Goal: Task Accomplishment & Management: Manage account settings

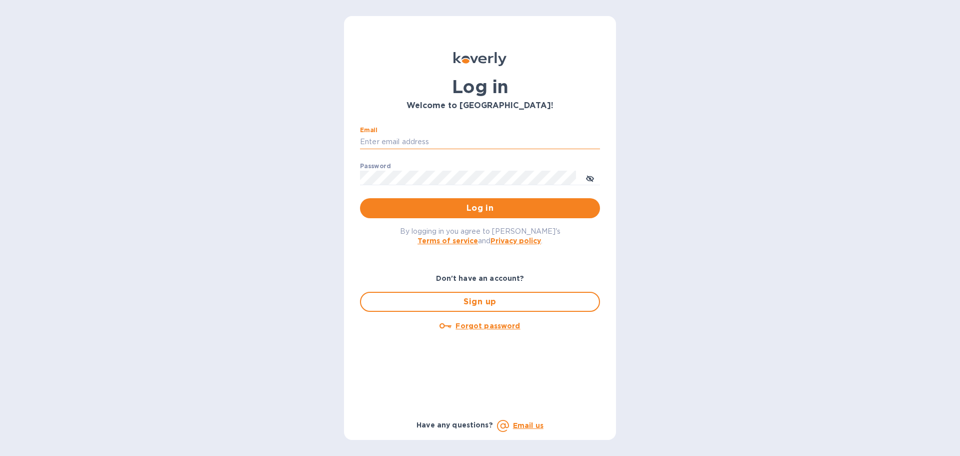
click at [401, 138] on input "Email" at bounding box center [480, 142] width 240 height 15
type input "jevans@roguemf.com"
click at [360, 198] on button "Log in" at bounding box center [480, 208] width 240 height 20
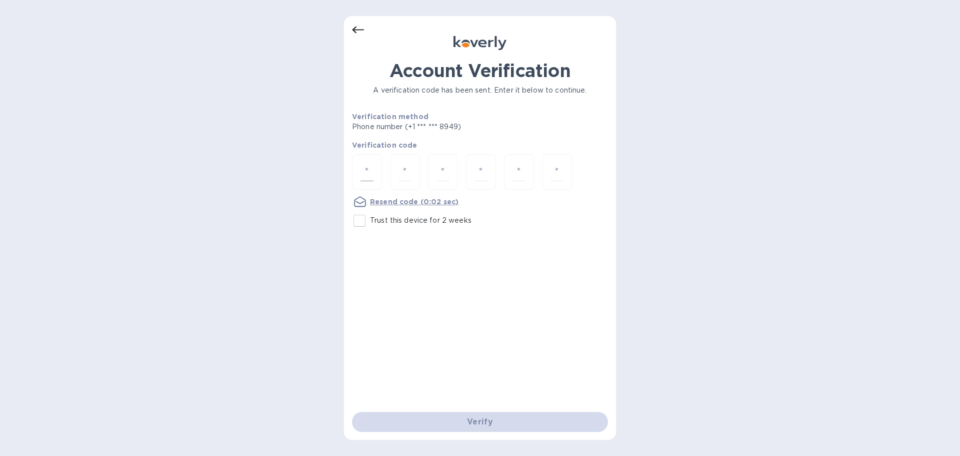
click at [367, 170] on input "number" at bounding box center [367, 172] width 13 height 19
type input "5"
type input "9"
type input "0"
type input "6"
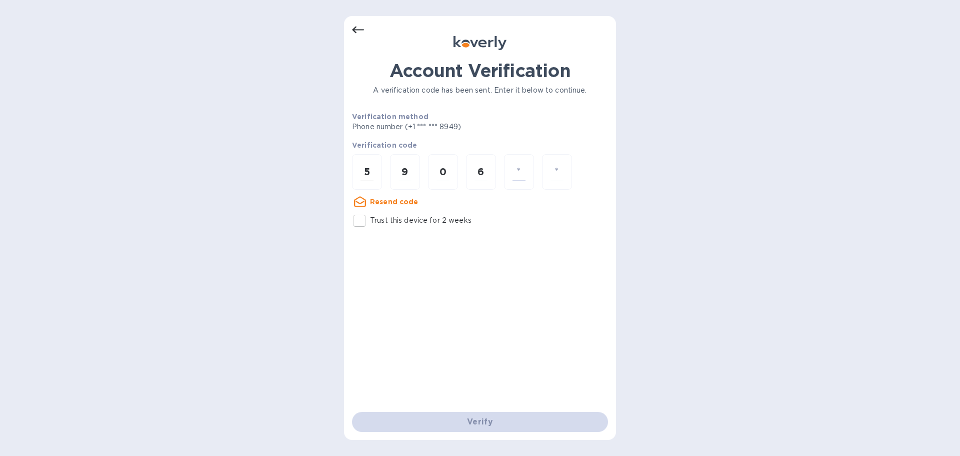
type input "3"
type input "0"
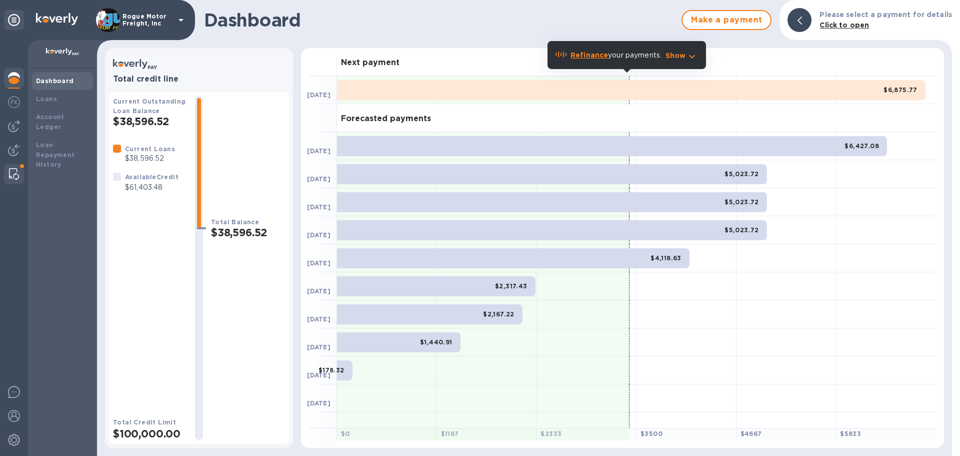
click at [13, 171] on img at bounding box center [14, 174] width 10 height 12
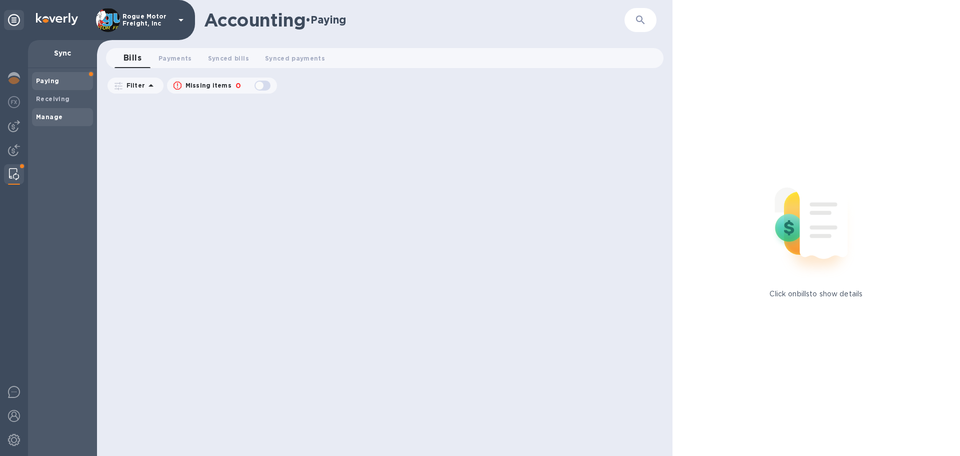
click at [45, 119] on b "Manage" at bounding box center [49, 117] width 27 height 8
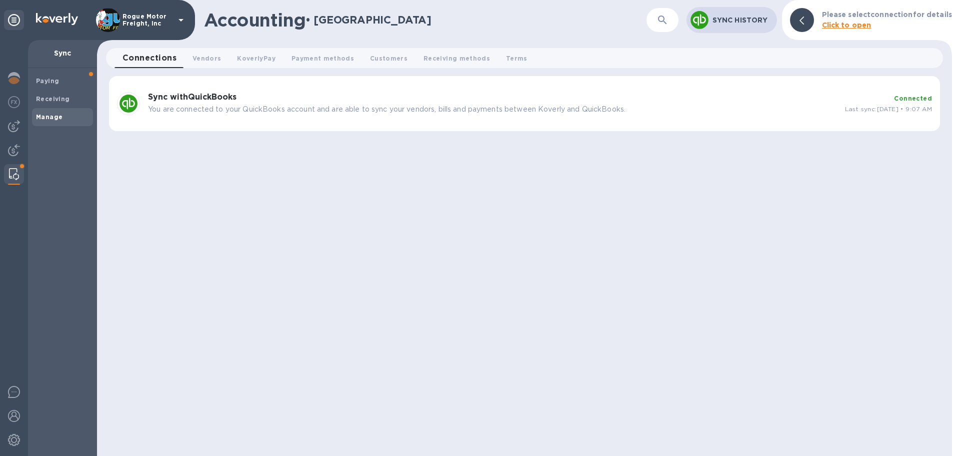
click at [283, 99] on h3 "Sync with QuickBooks" at bounding box center [492, 98] width 689 height 10
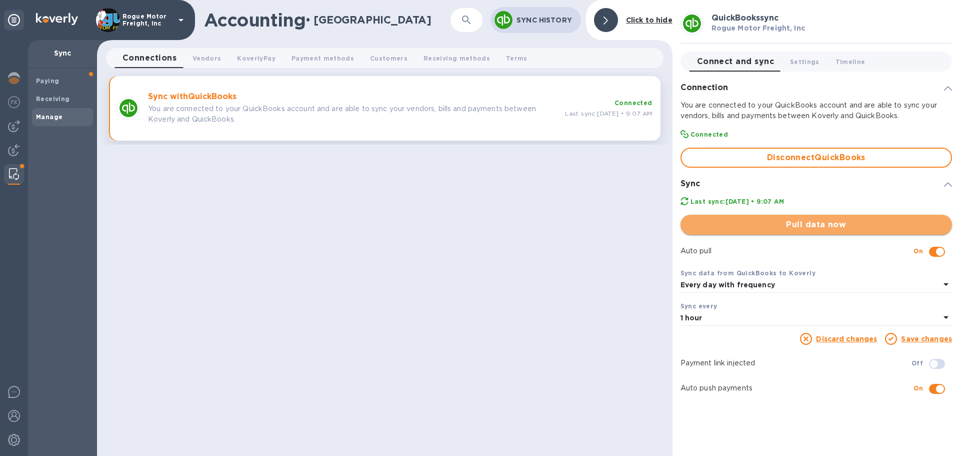
click at [861, 220] on span "Pull data now" at bounding box center [817, 225] width 256 height 12
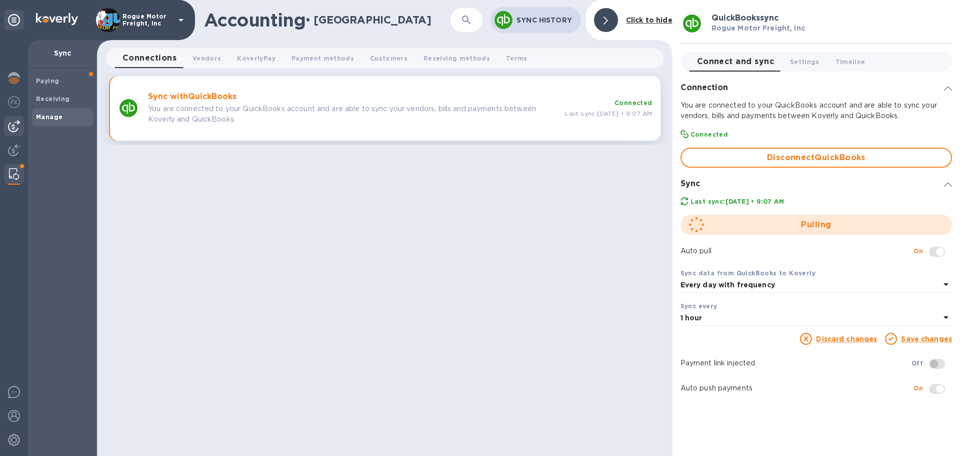
click at [11, 118] on div at bounding box center [14, 126] width 20 height 20
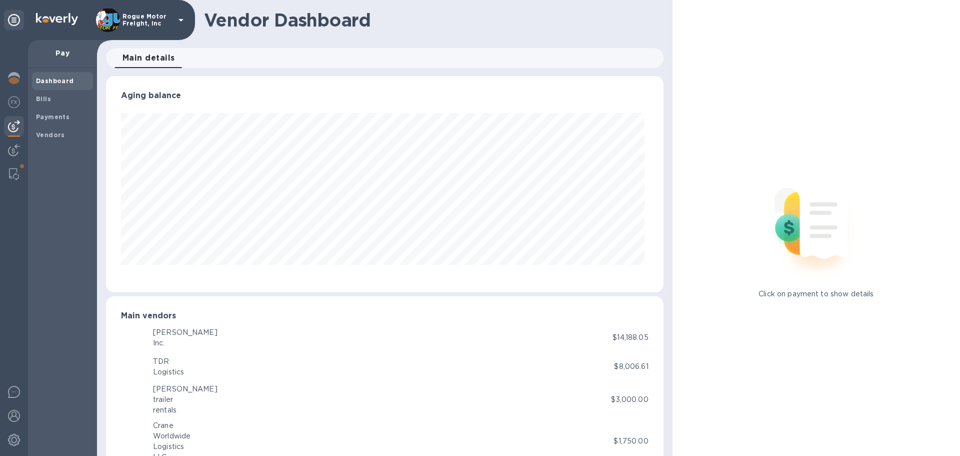
scroll to position [216, 553]
click at [56, 100] on span "Bills" at bounding box center [62, 99] width 53 height 10
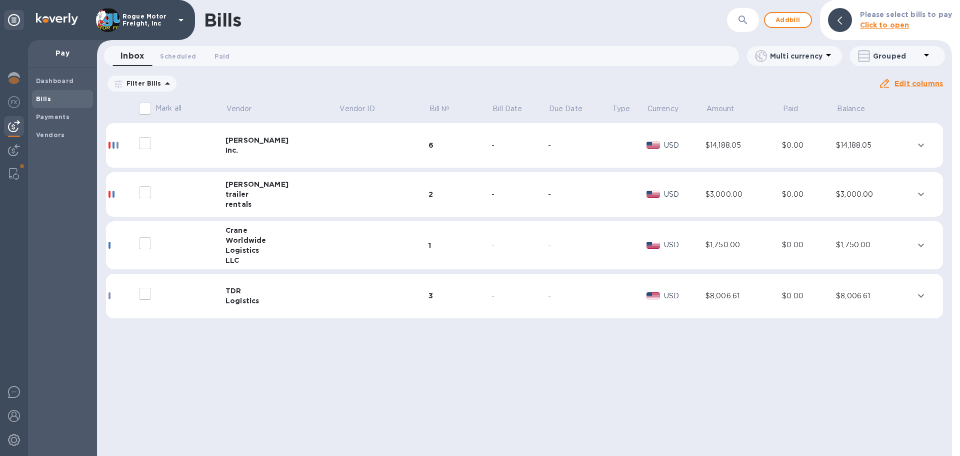
click at [261, 140] on div "[PERSON_NAME]" at bounding box center [283, 140] width 114 height 10
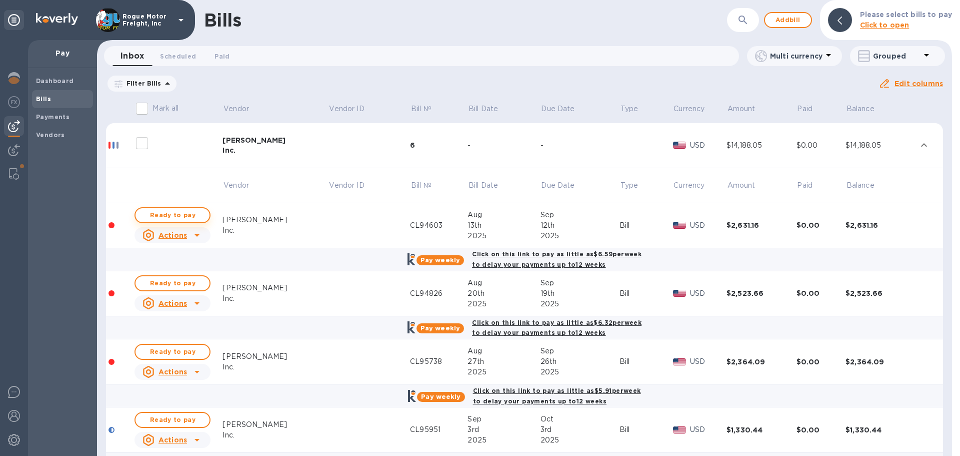
click at [182, 217] on span "Ready to pay" at bounding box center [173, 215] width 58 height 12
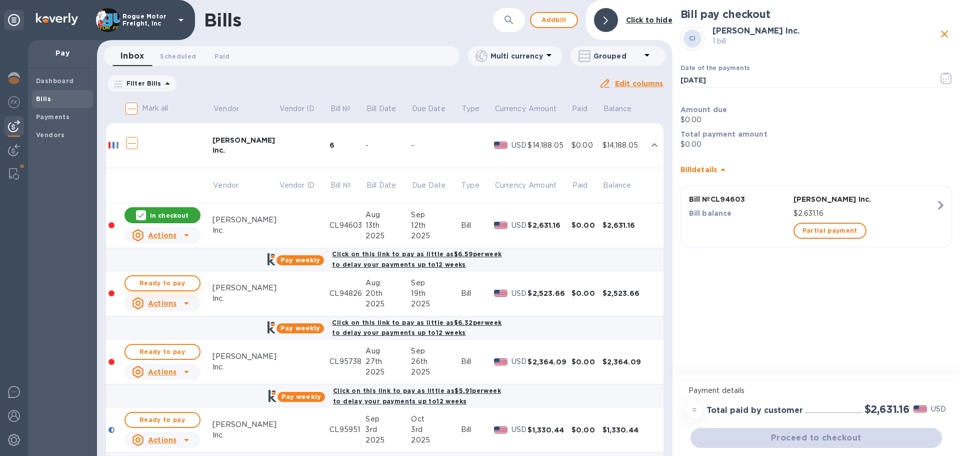
click at [163, 281] on span "Ready to pay" at bounding box center [163, 283] width 58 height 12
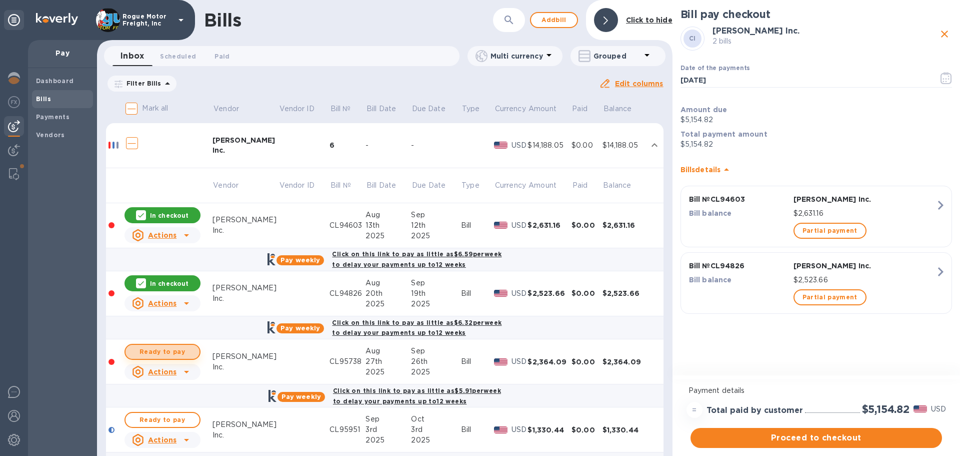
click at [161, 358] on button "Ready to pay" at bounding box center [163, 352] width 76 height 16
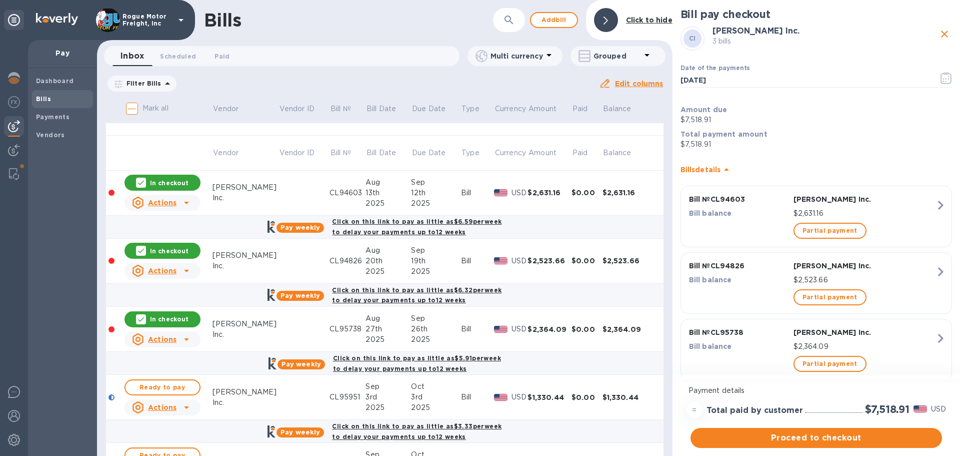
scroll to position [50, 0]
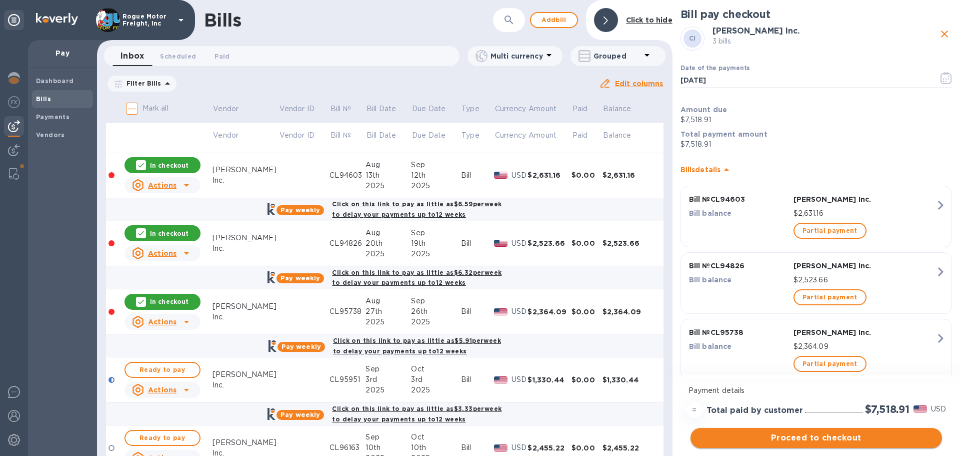
click at [785, 433] on span "Proceed to checkout" at bounding box center [817, 438] width 236 height 12
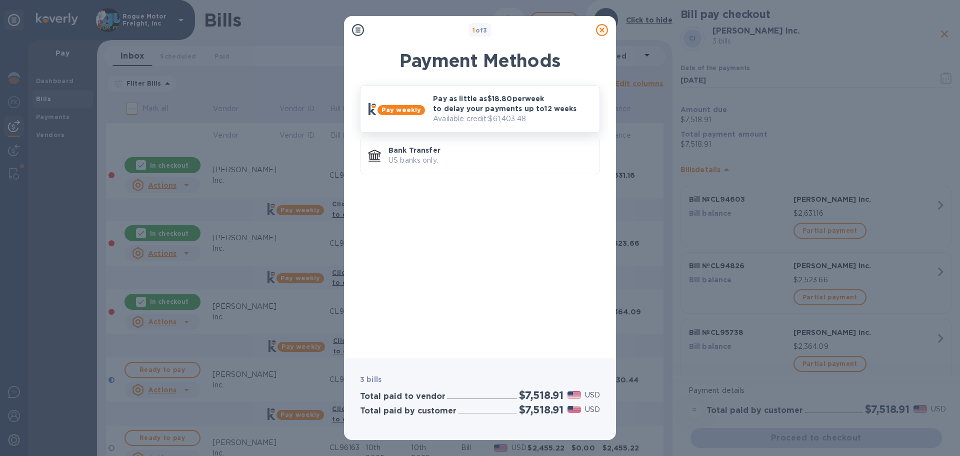
click at [444, 99] on p "Pay as little as $18.80 per week to delay your payments up to 12 weeks" at bounding box center [512, 104] width 159 height 20
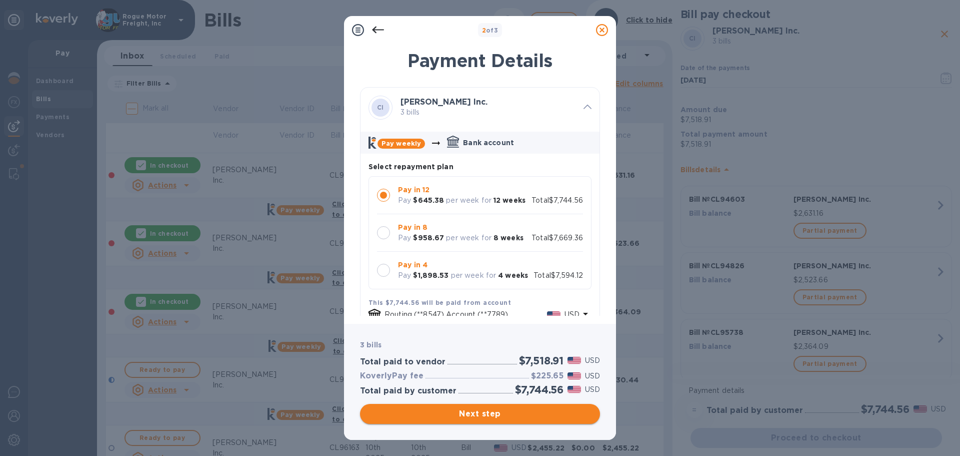
click at [453, 414] on span "Next step" at bounding box center [480, 414] width 224 height 12
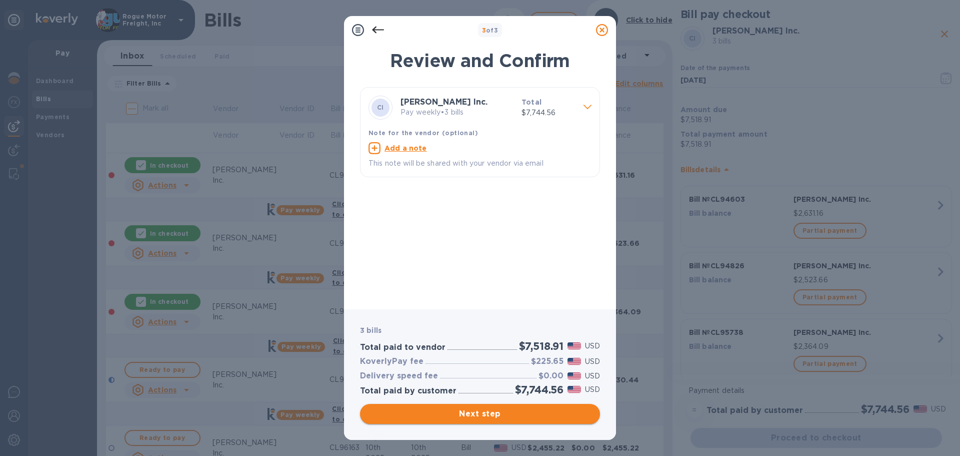
click at [476, 416] on span "Next step" at bounding box center [480, 414] width 224 height 12
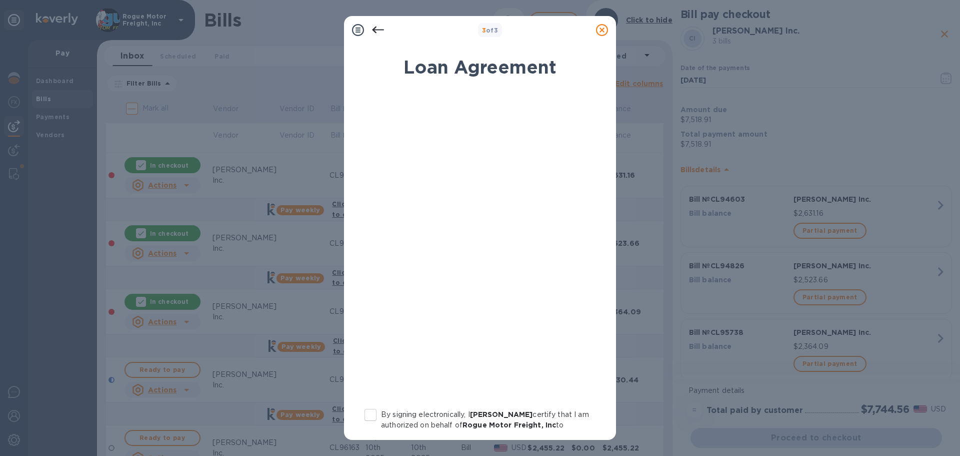
click at [372, 416] on input "By signing electronically, I [PERSON_NAME] certify that I am authorized on beha…" at bounding box center [370, 414] width 21 height 21
checkbox input "true"
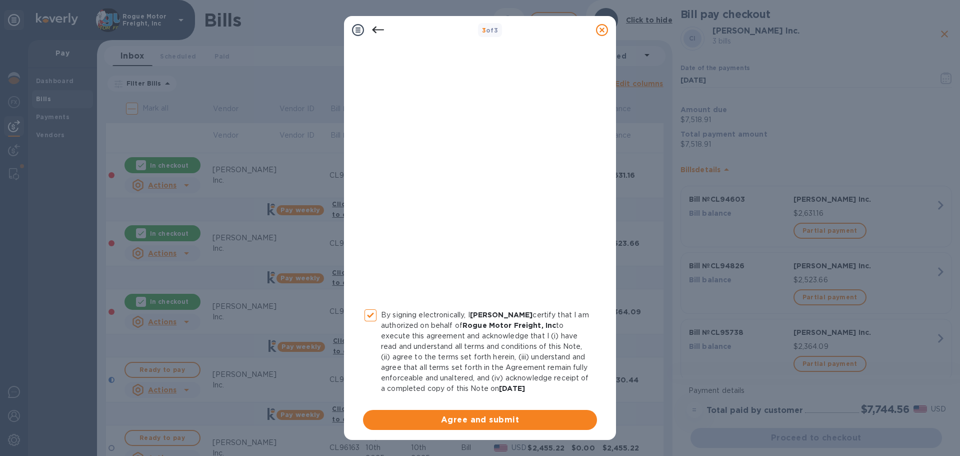
scroll to position [114, 0]
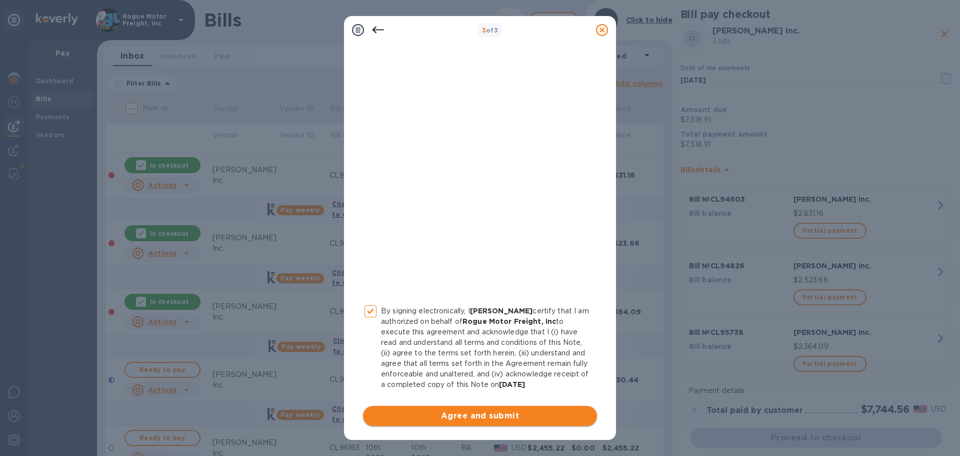
click at [464, 411] on span "Agree and submit" at bounding box center [480, 416] width 218 height 12
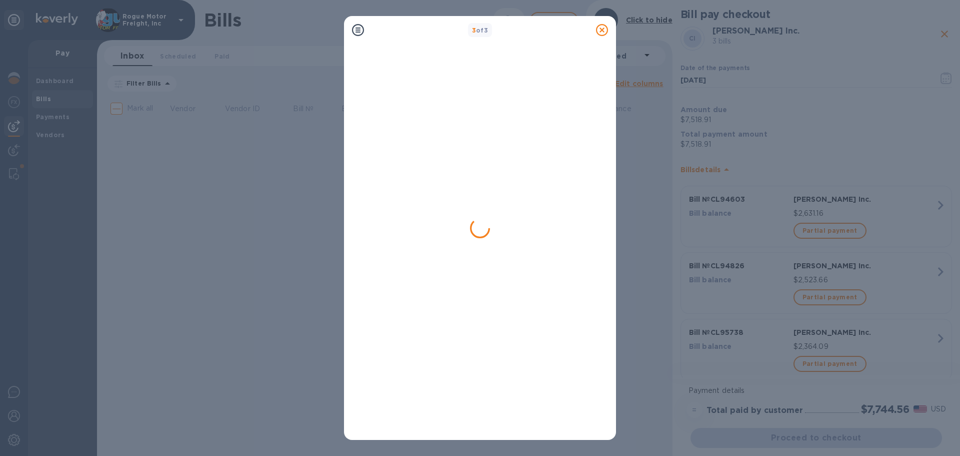
scroll to position [0, 0]
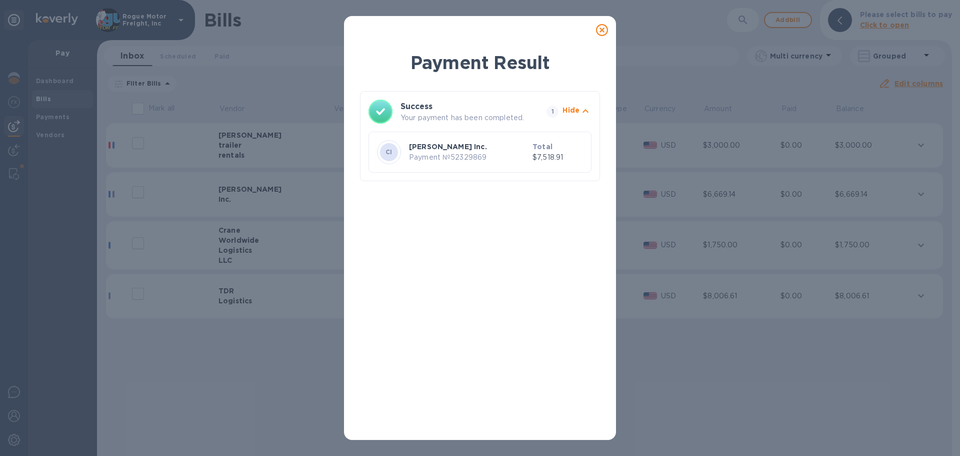
click at [602, 30] on icon at bounding box center [602, 30] width 12 height 12
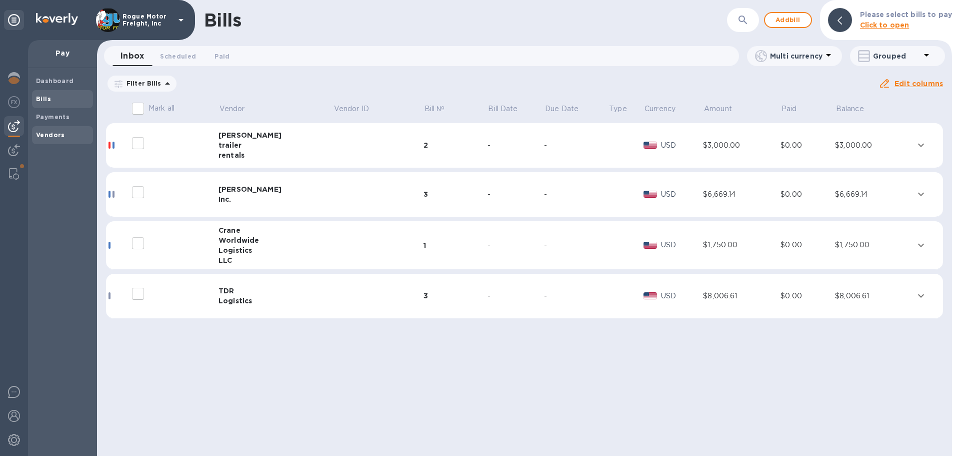
click at [43, 129] on div "Vendors" at bounding box center [62, 135] width 61 height 18
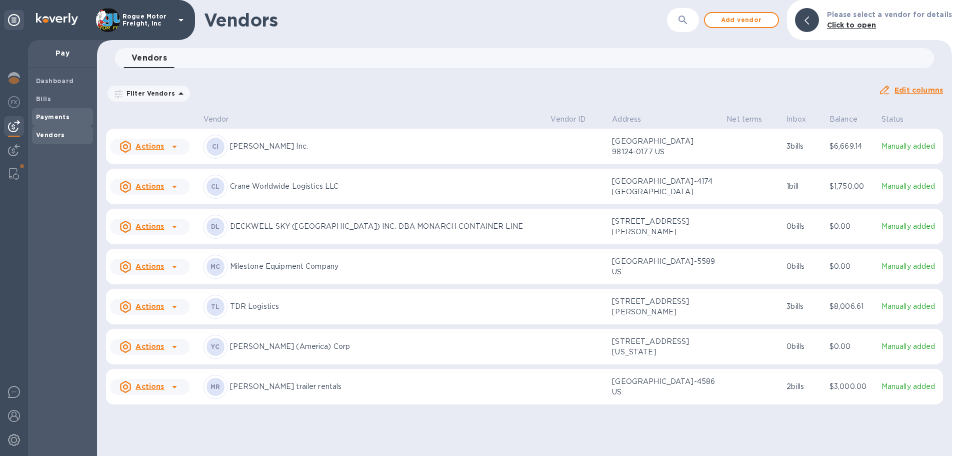
click at [57, 116] on b "Payments" at bounding box center [53, 117] width 34 height 8
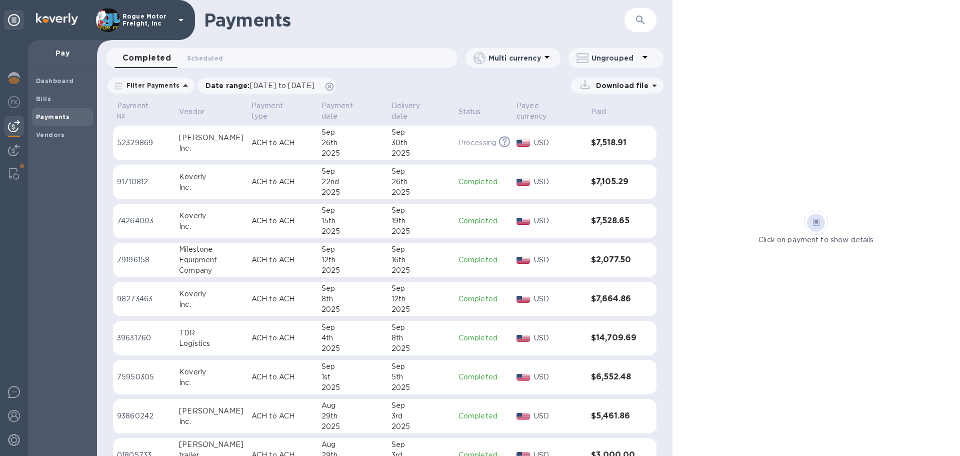
click at [395, 138] on div "30th" at bounding box center [421, 143] width 59 height 11
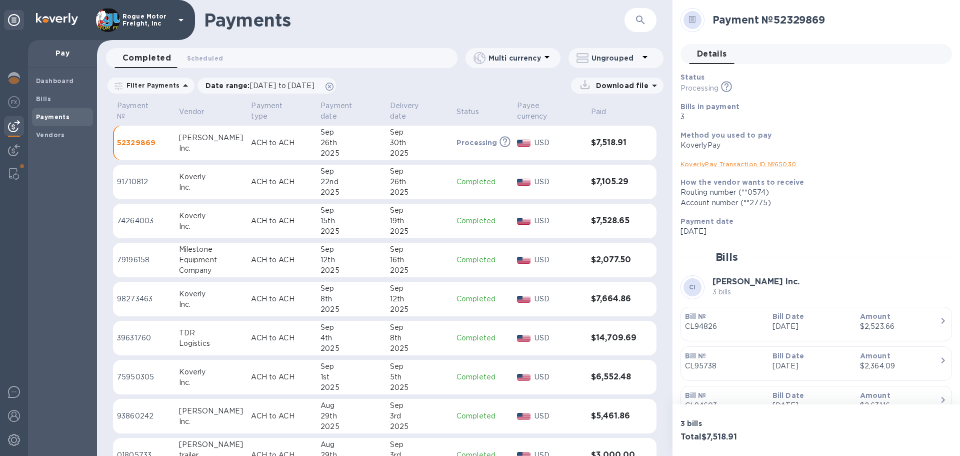
click at [755, 322] on p "CL94826" at bounding box center [725, 326] width 80 height 11
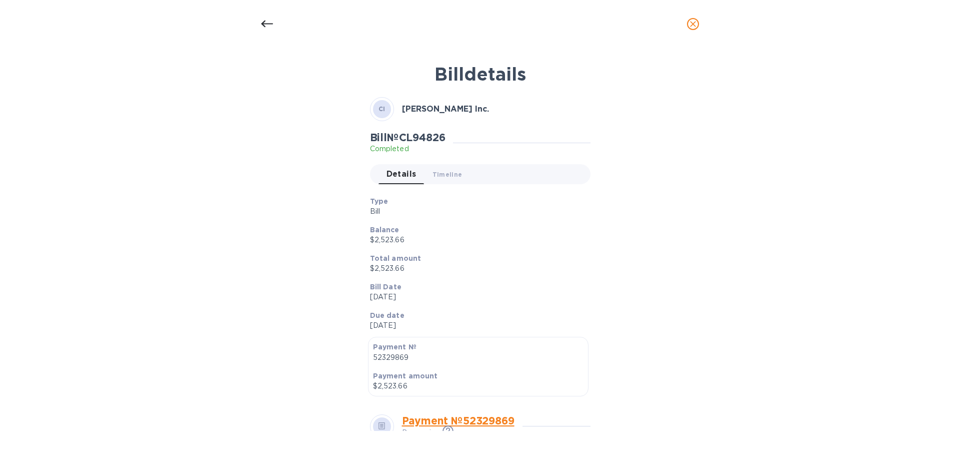
click at [693, 23] on icon "close" at bounding box center [693, 24] width 6 height 6
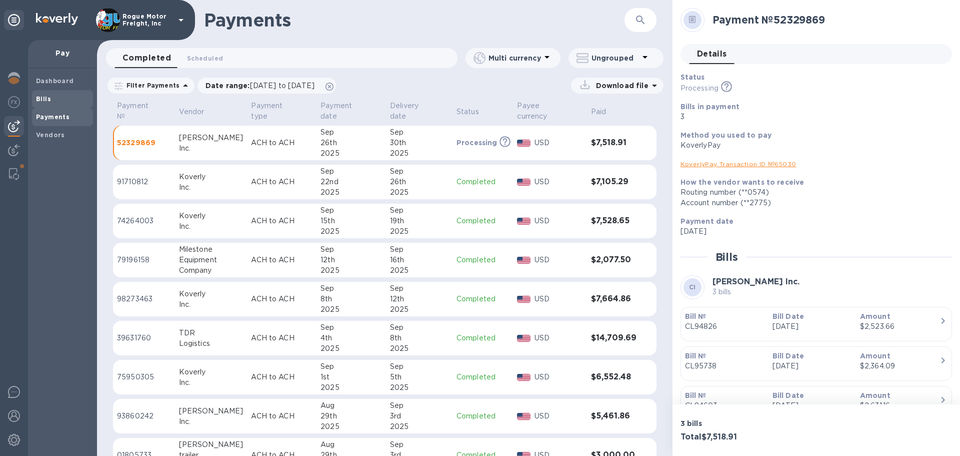
click at [39, 99] on b "Bills" at bounding box center [43, 99] width 15 height 8
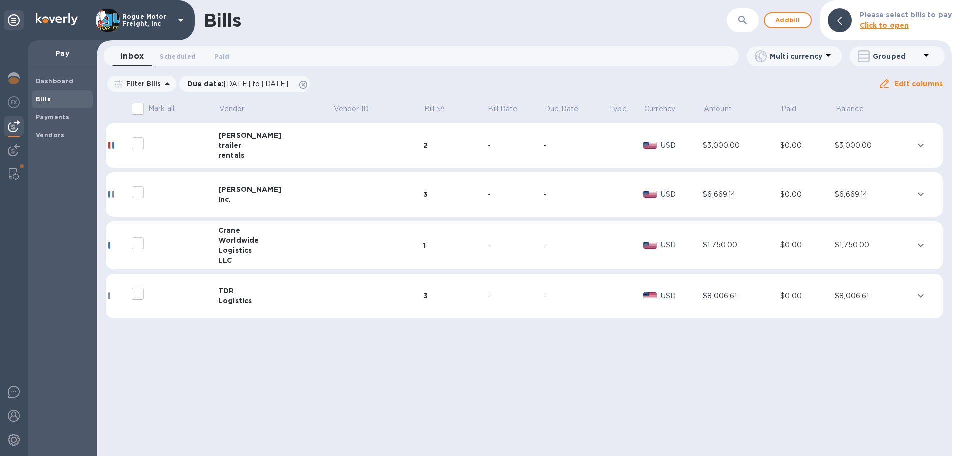
click at [270, 145] on div "trailer" at bounding box center [276, 145] width 115 height 10
click at [285, 151] on div "rentals" at bounding box center [276, 155] width 115 height 10
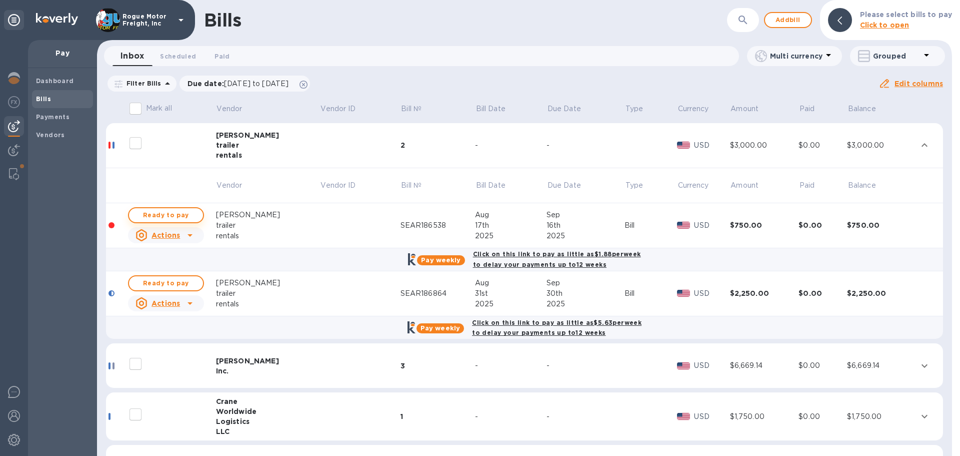
click at [164, 214] on span "Ready to pay" at bounding box center [166, 215] width 58 height 12
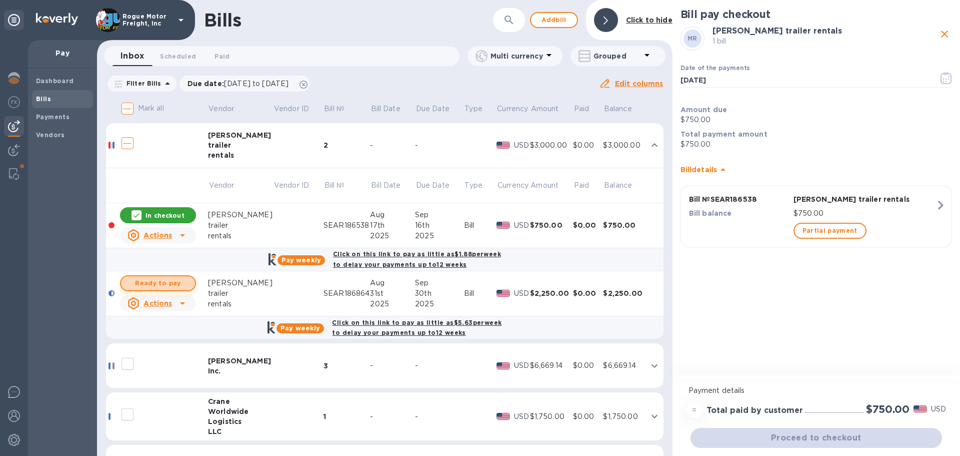
click at [166, 280] on span "Ready to pay" at bounding box center [158, 283] width 58 height 12
checkbox input "true"
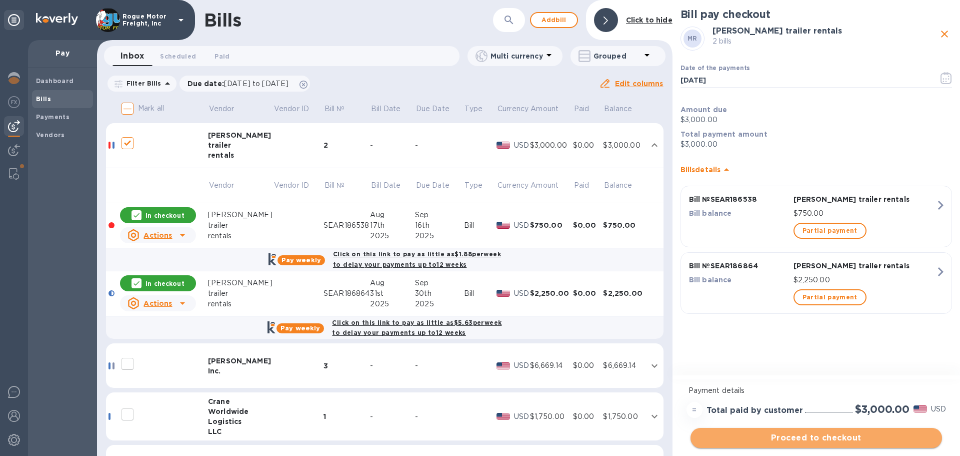
click at [801, 437] on span "Proceed to checkout" at bounding box center [817, 438] width 236 height 12
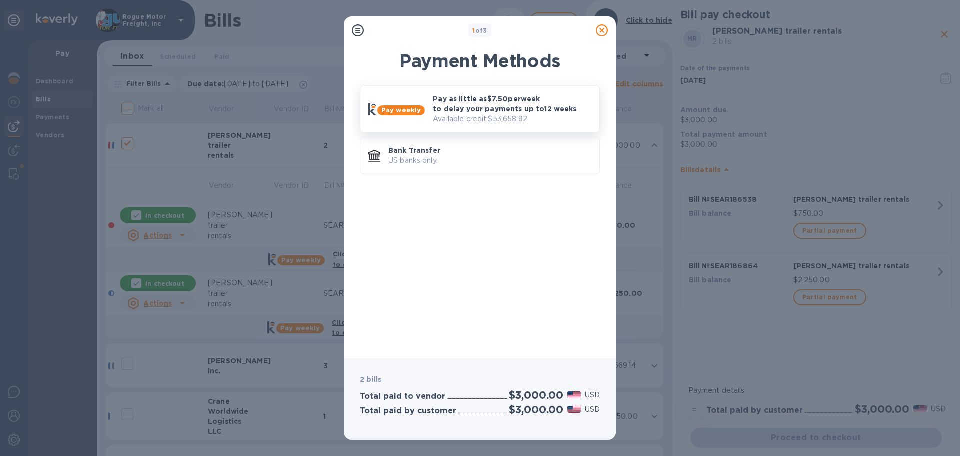
click at [488, 113] on p "Pay as little as $7.50 per week to delay your payments up to 12 weeks" at bounding box center [512, 104] width 159 height 20
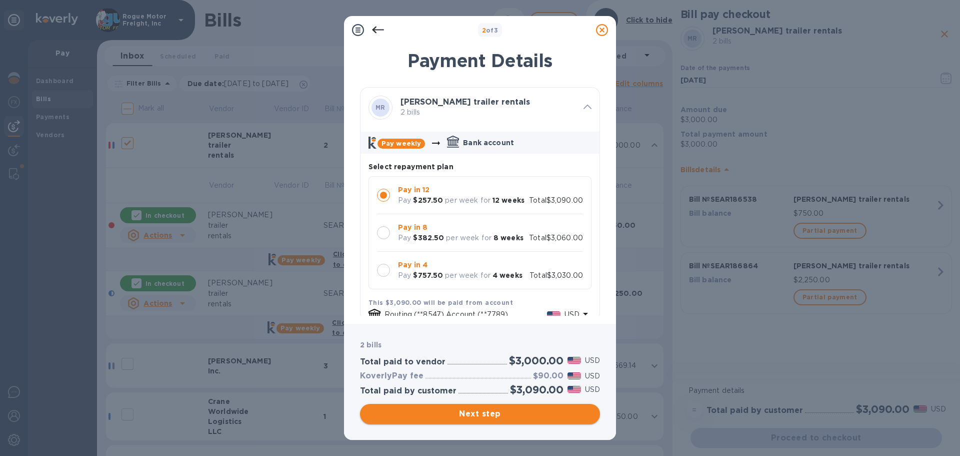
click at [449, 418] on span "Next step" at bounding box center [480, 414] width 224 height 12
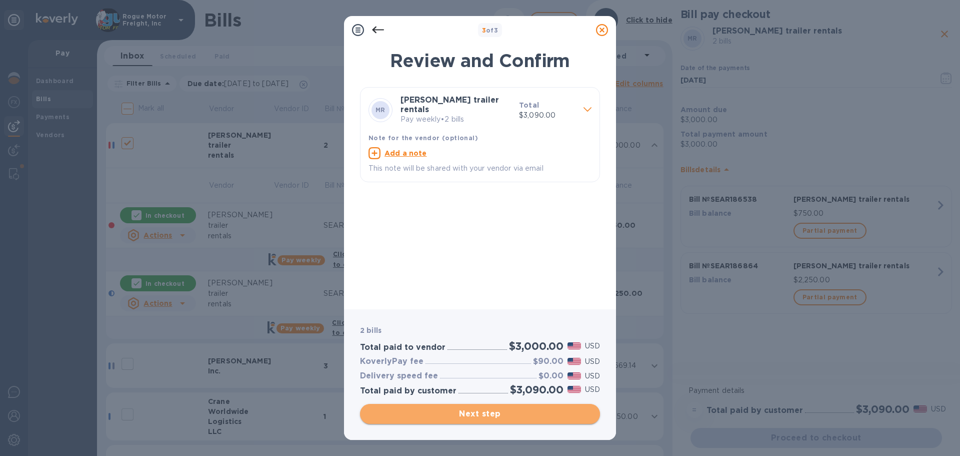
click at [466, 411] on span "Next step" at bounding box center [480, 414] width 224 height 12
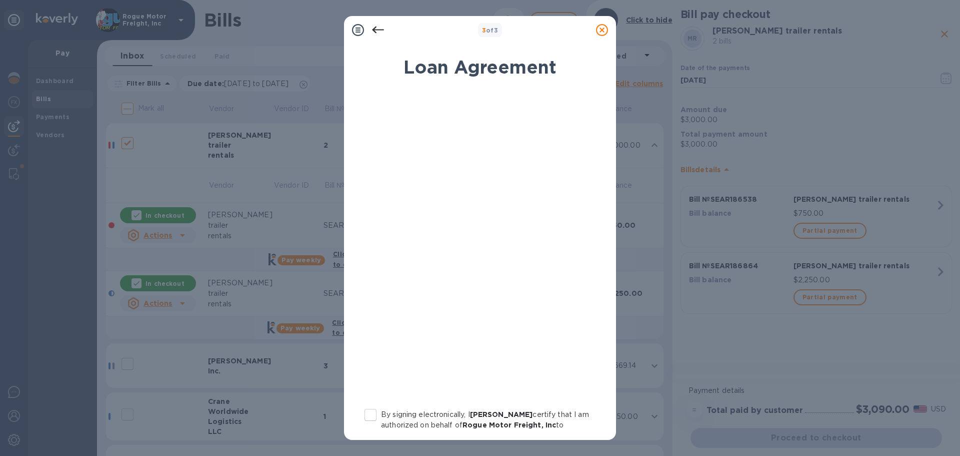
click at [369, 411] on input "By signing electronically, I [PERSON_NAME] certify that I am authorized on beha…" at bounding box center [370, 414] width 21 height 21
checkbox input "true"
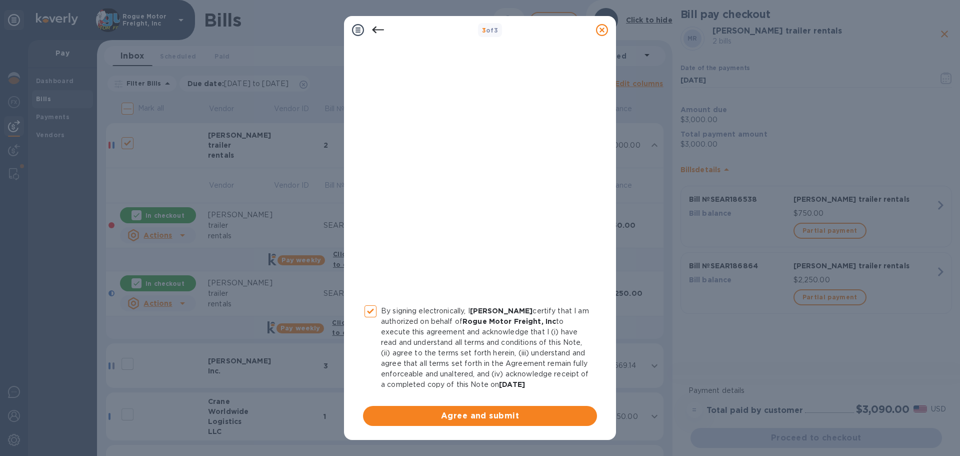
scroll to position [114, 0]
click at [450, 418] on span "Agree and submit" at bounding box center [480, 416] width 218 height 12
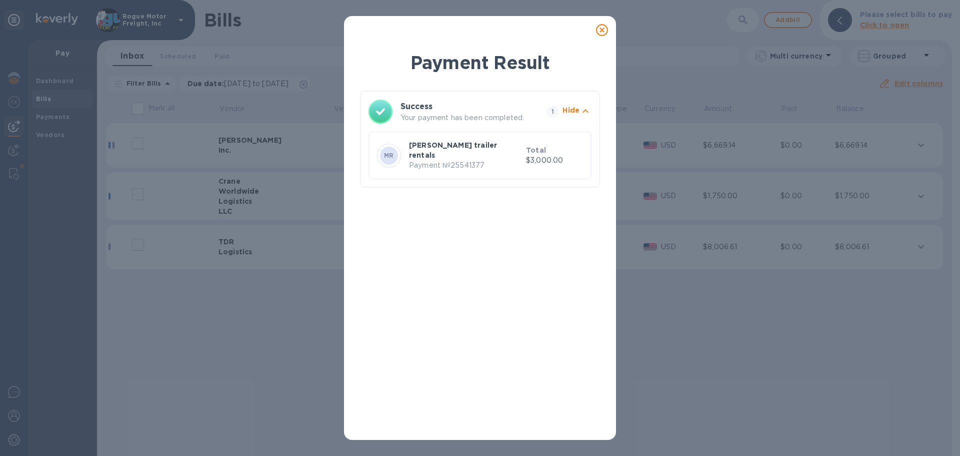
click at [599, 30] on icon at bounding box center [602, 30] width 12 height 12
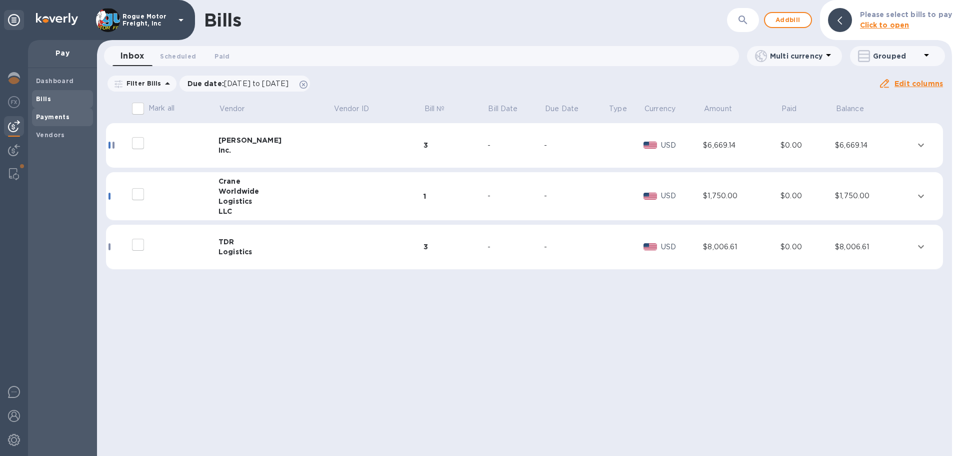
click at [44, 116] on b "Payments" at bounding box center [53, 117] width 34 height 8
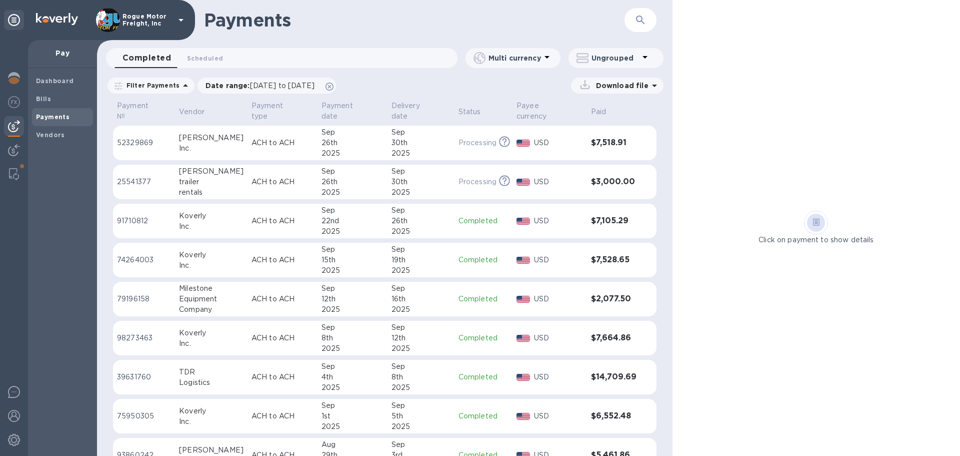
click at [412, 166] on div "Sep" at bounding box center [421, 171] width 59 height 11
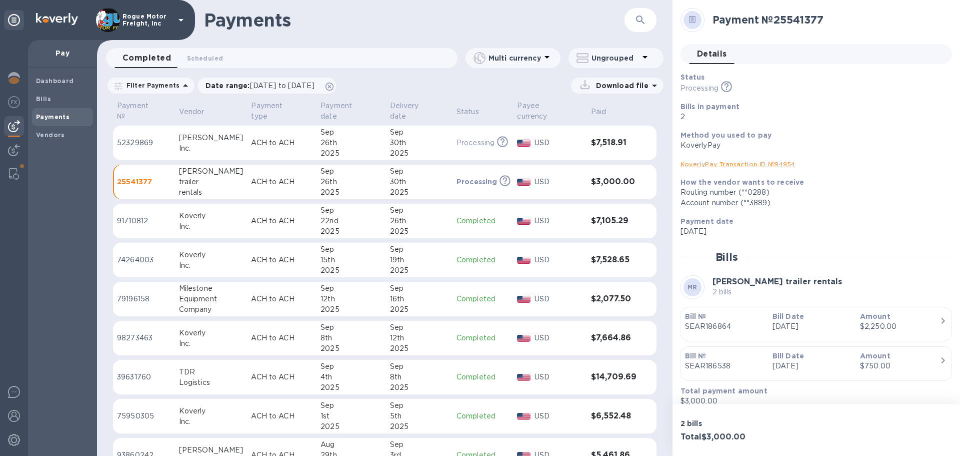
click at [757, 322] on p "SEAR186864" at bounding box center [725, 326] width 80 height 11
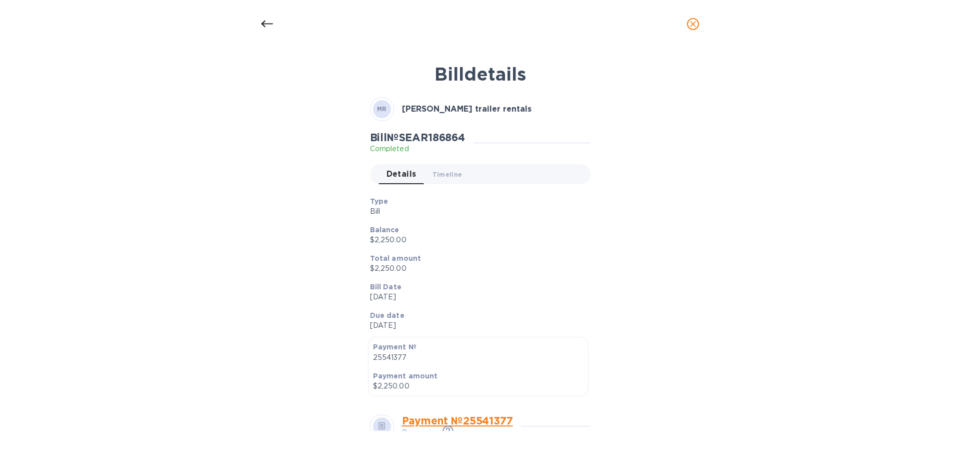
click at [689, 21] on icon "close" at bounding box center [693, 24] width 10 height 10
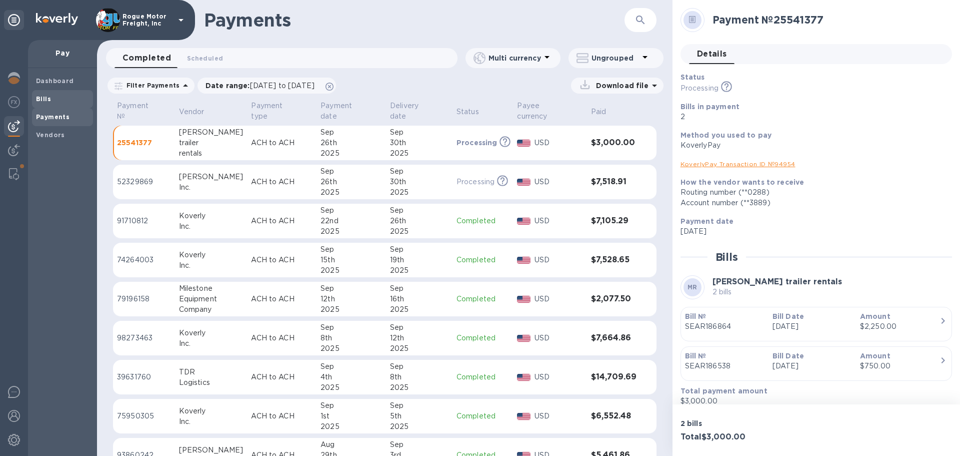
click at [39, 95] on b "Bills" at bounding box center [43, 99] width 15 height 8
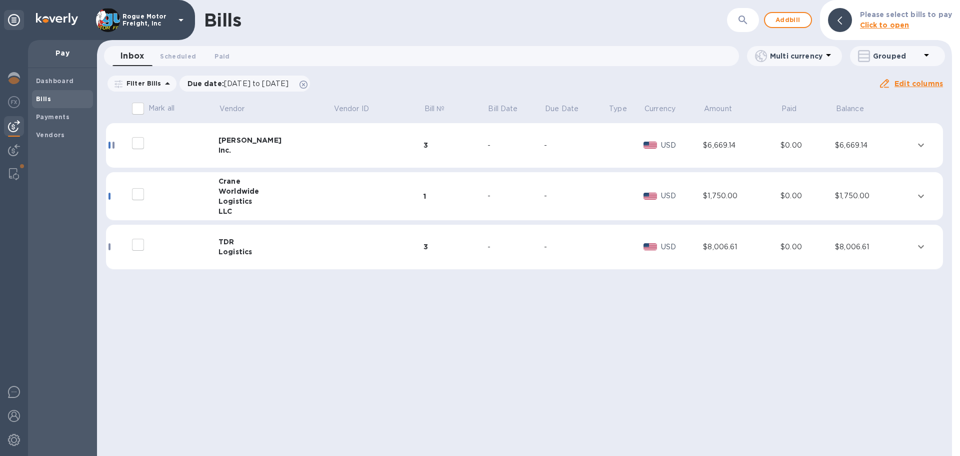
click at [285, 199] on div "Logistics" at bounding box center [276, 201] width 115 height 10
click at [333, 197] on td at bounding box center [378, 196] width 91 height 49
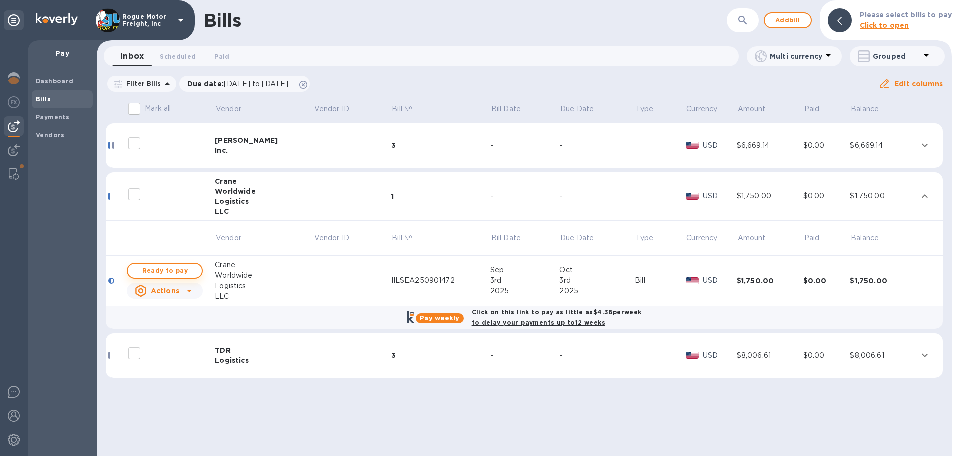
click at [166, 270] on span "Ready to pay" at bounding box center [165, 271] width 58 height 12
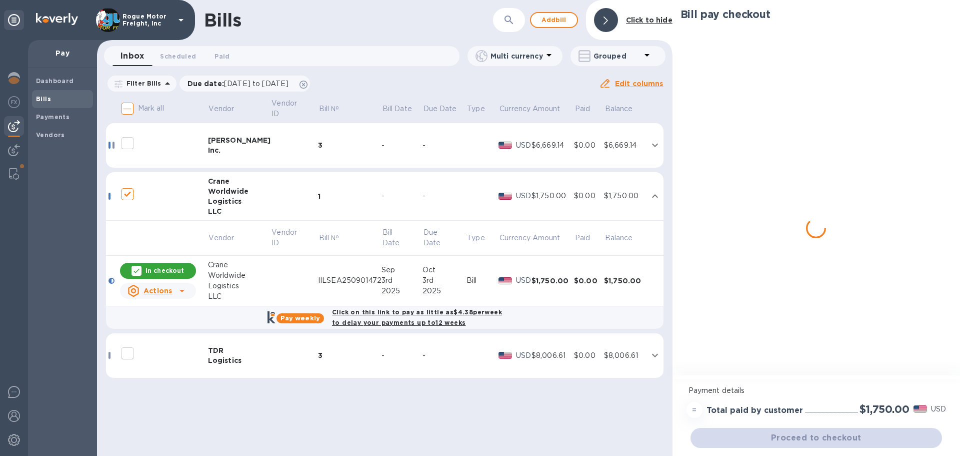
checkbox input "true"
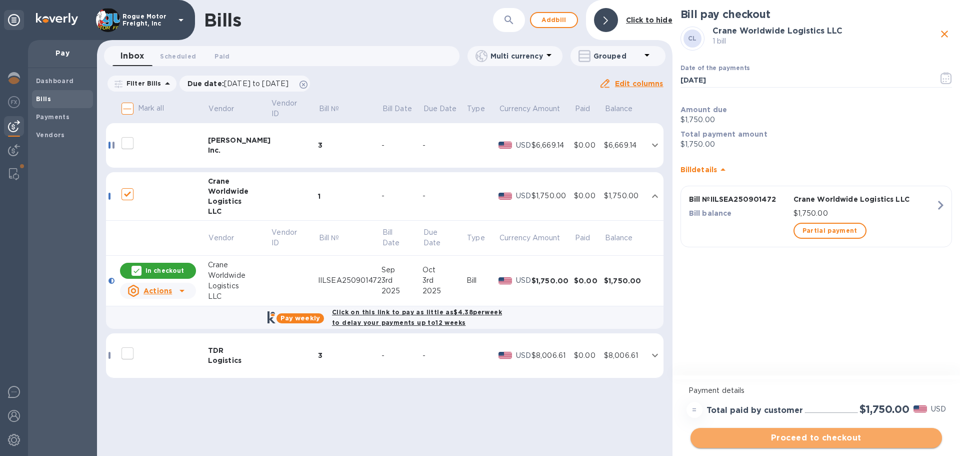
click at [775, 435] on span "Proceed to checkout" at bounding box center [817, 438] width 236 height 12
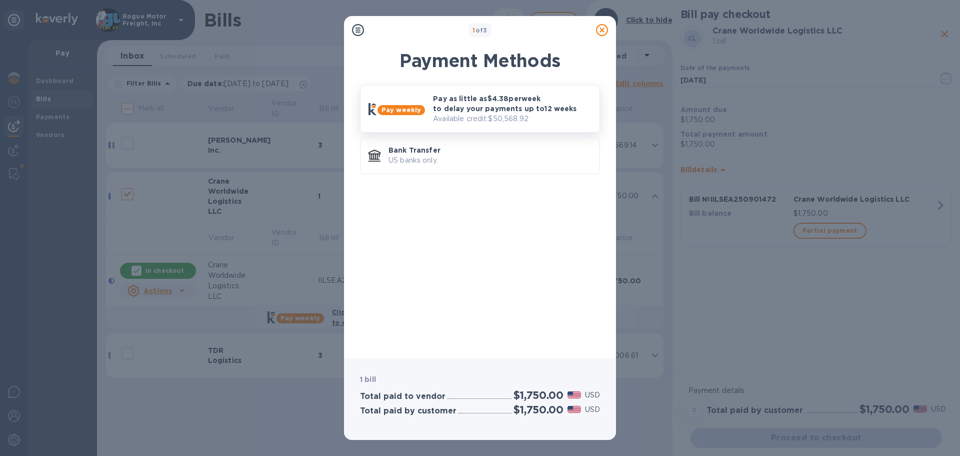
click at [462, 113] on p "Pay as little as $4.38 per week to delay your payments up to 12 weeks" at bounding box center [512, 104] width 159 height 20
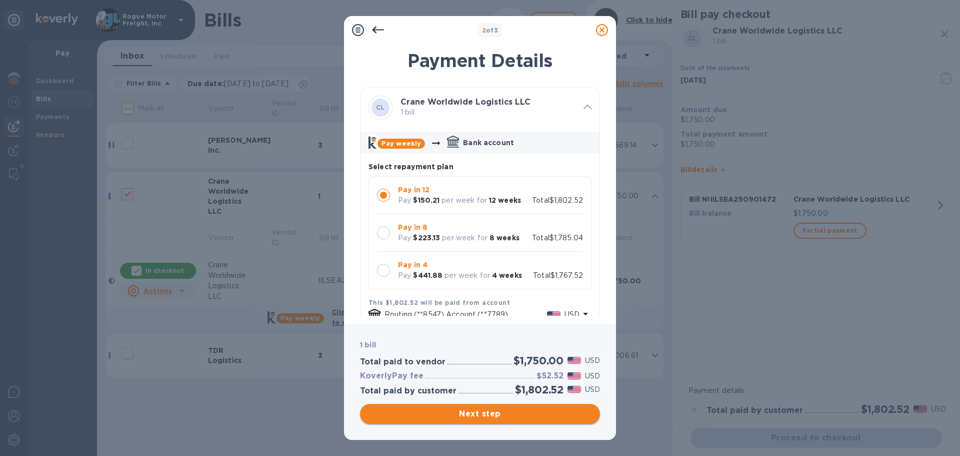
click at [472, 412] on span "Next step" at bounding box center [480, 414] width 224 height 12
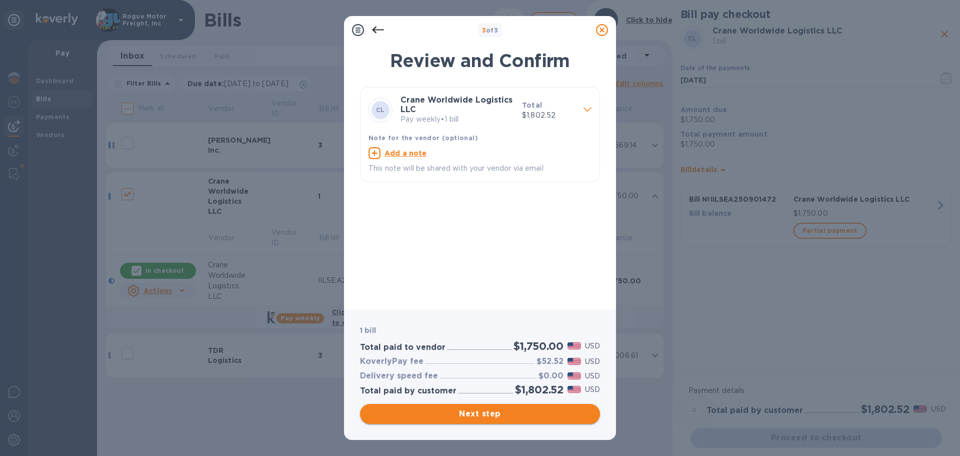
click at [471, 410] on span "Next step" at bounding box center [480, 414] width 224 height 12
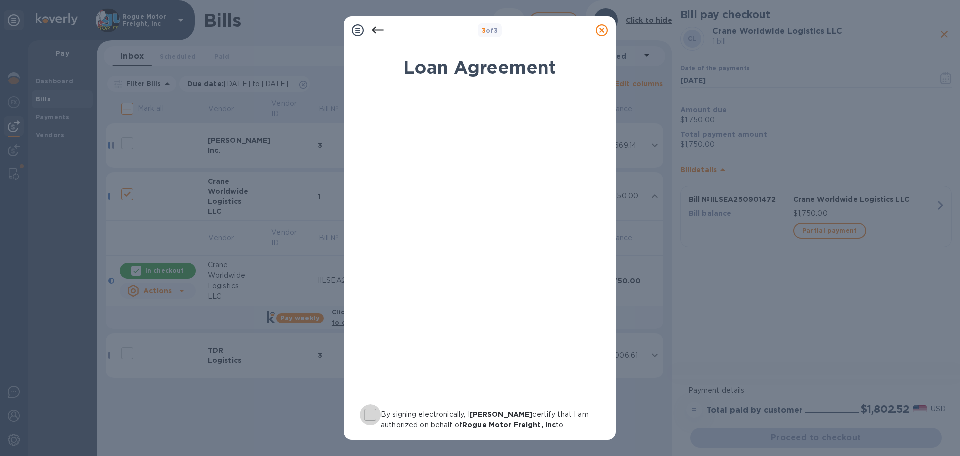
click at [371, 410] on input "By signing electronically, I [PERSON_NAME] certify that I am authorized on beha…" at bounding box center [370, 414] width 21 height 21
checkbox input "true"
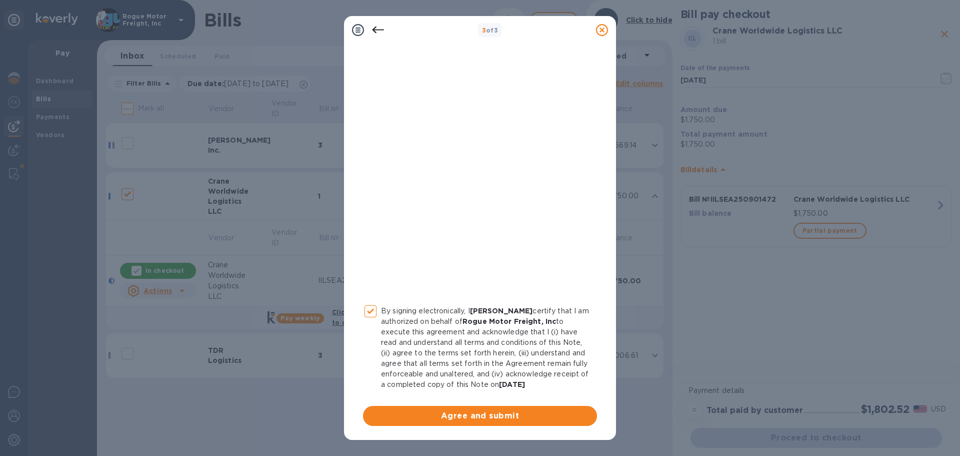
scroll to position [114, 0]
click at [459, 415] on span "Agree and submit" at bounding box center [480, 416] width 218 height 12
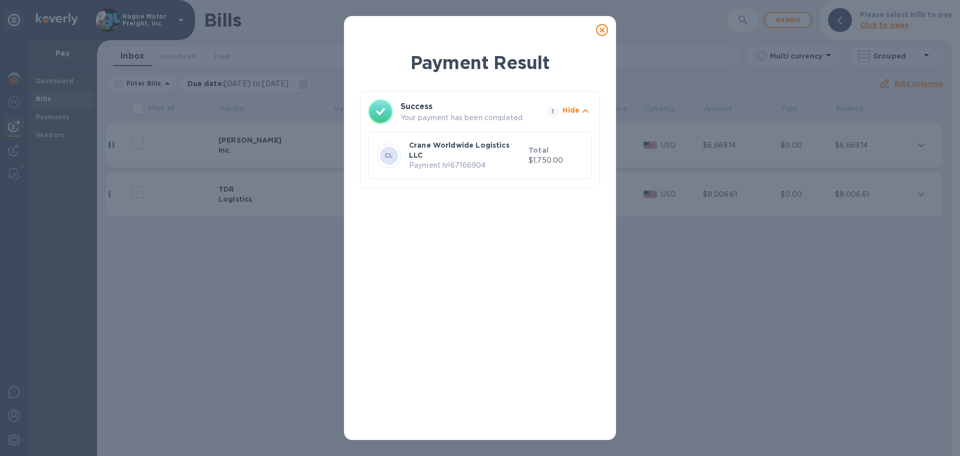
click at [601, 29] on icon at bounding box center [602, 30] width 12 height 12
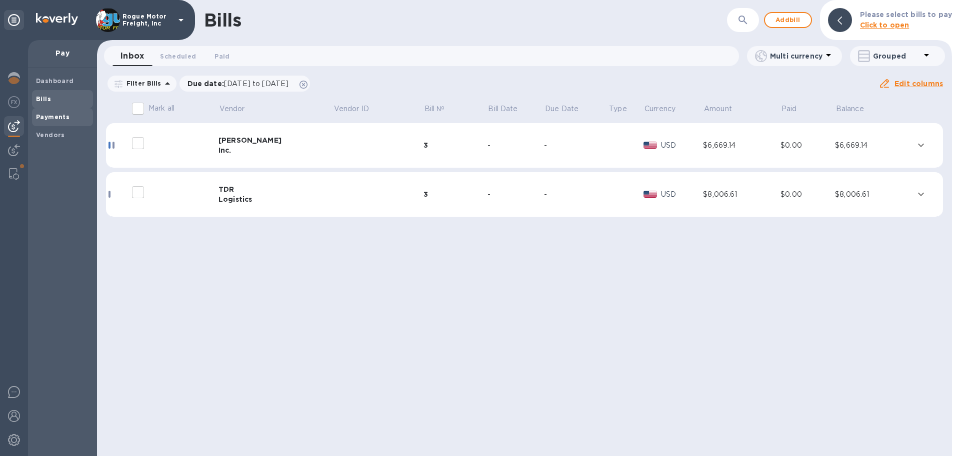
click at [48, 117] on b "Payments" at bounding box center [53, 117] width 34 height 8
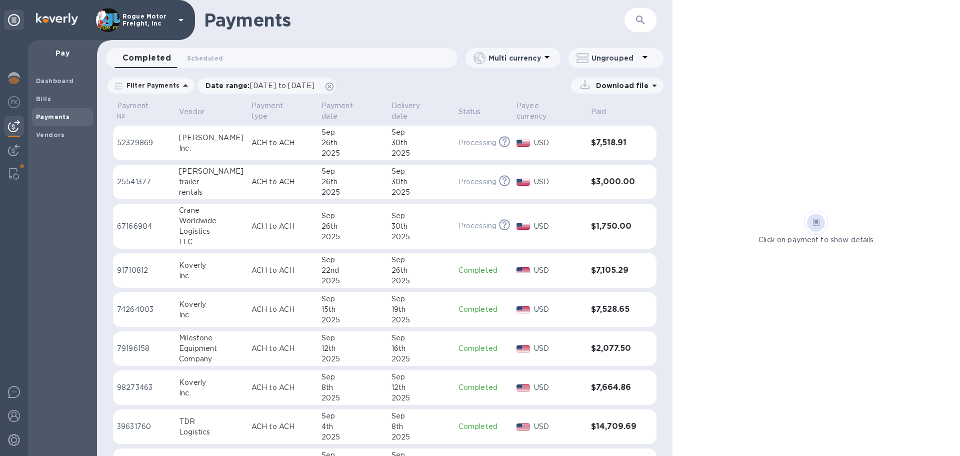
click at [403, 221] on div "30th" at bounding box center [421, 226] width 59 height 11
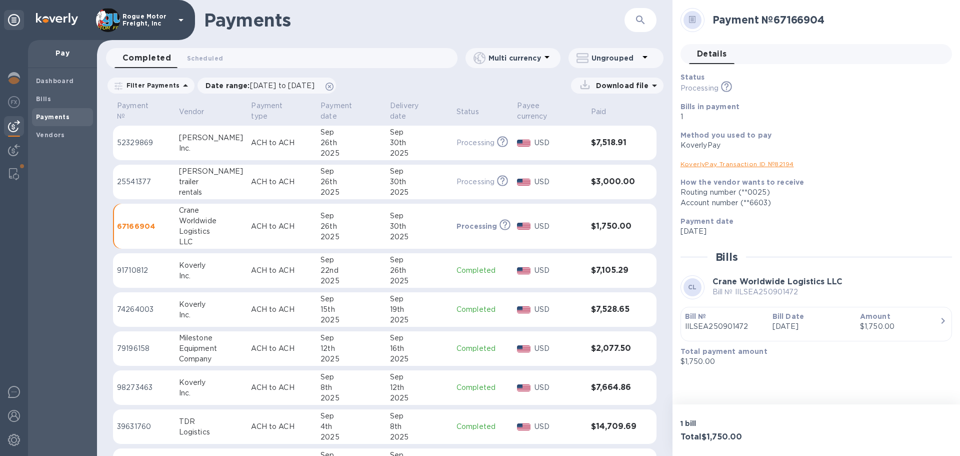
click at [766, 319] on div "Bill № IILSEA250901472" at bounding box center [725, 321] width 88 height 29
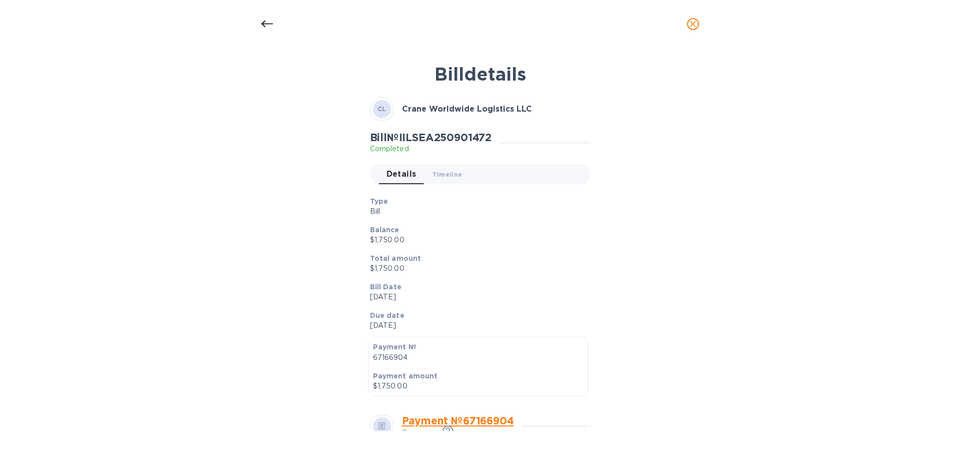
click at [691, 22] on icon "close" at bounding box center [693, 24] width 6 height 6
